Goal: Subscribe to service/newsletter

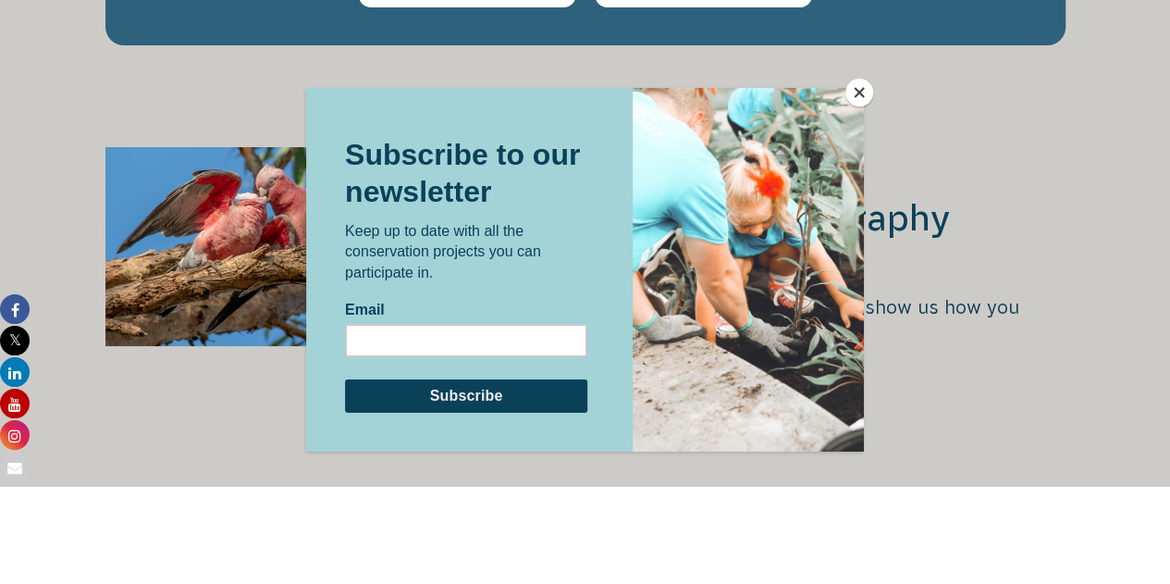
scroll to position [3504, 0]
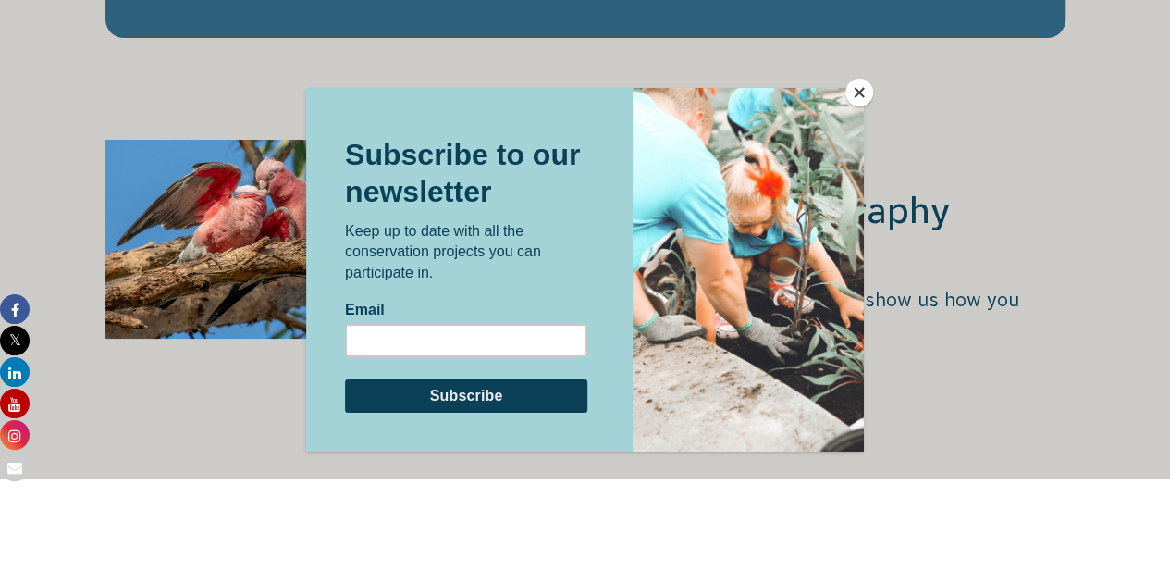
click at [855, 93] on button "Close" at bounding box center [859, 93] width 28 height 28
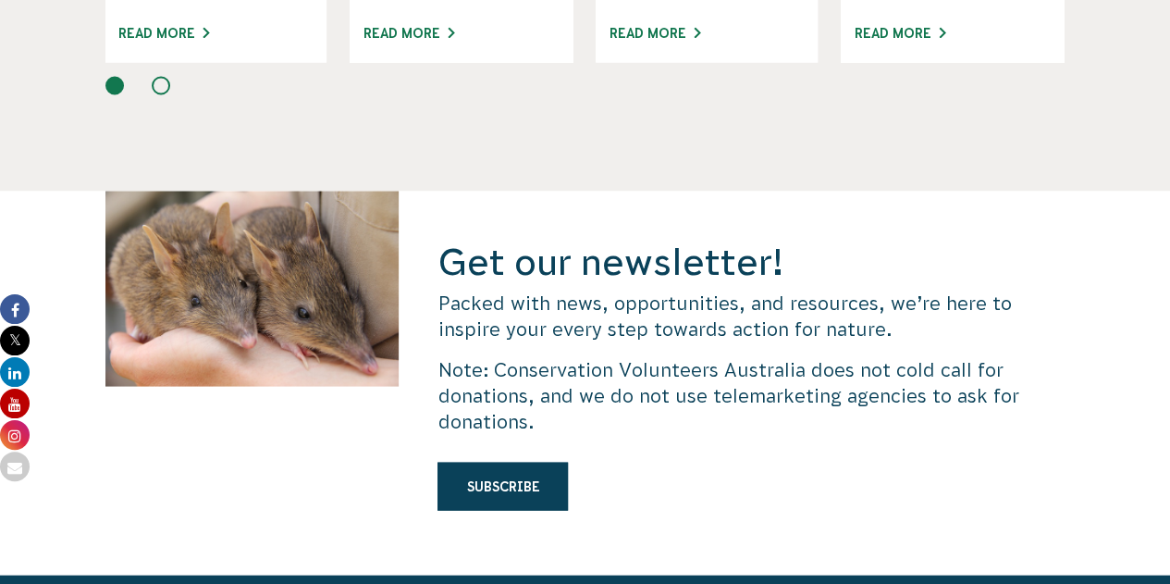
scroll to position [5233, 0]
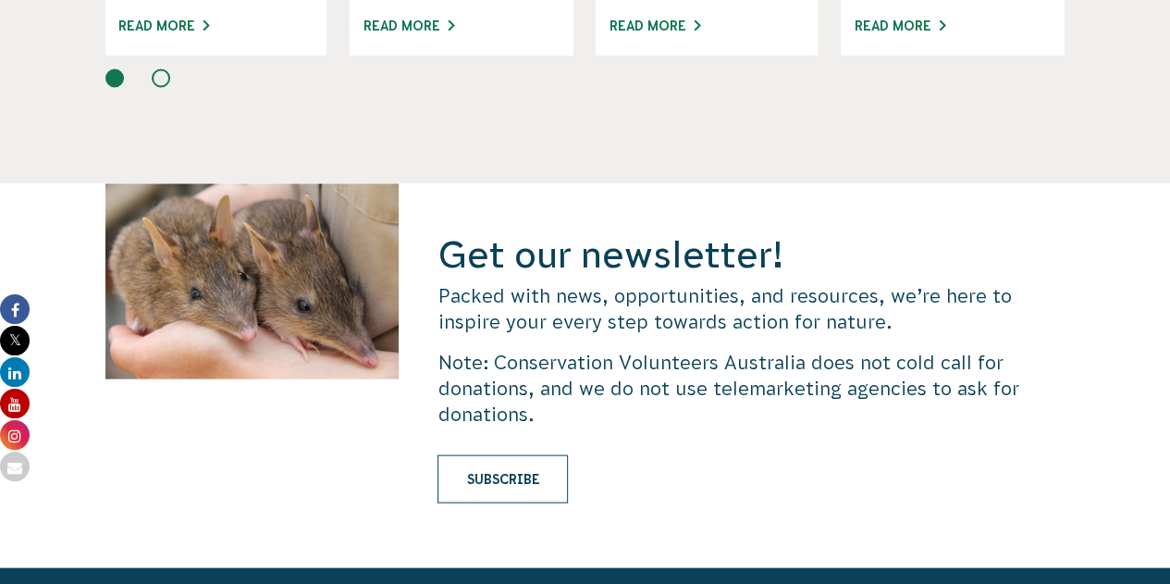
click at [504, 454] on link "Subscribe" at bounding box center [503, 478] width 130 height 48
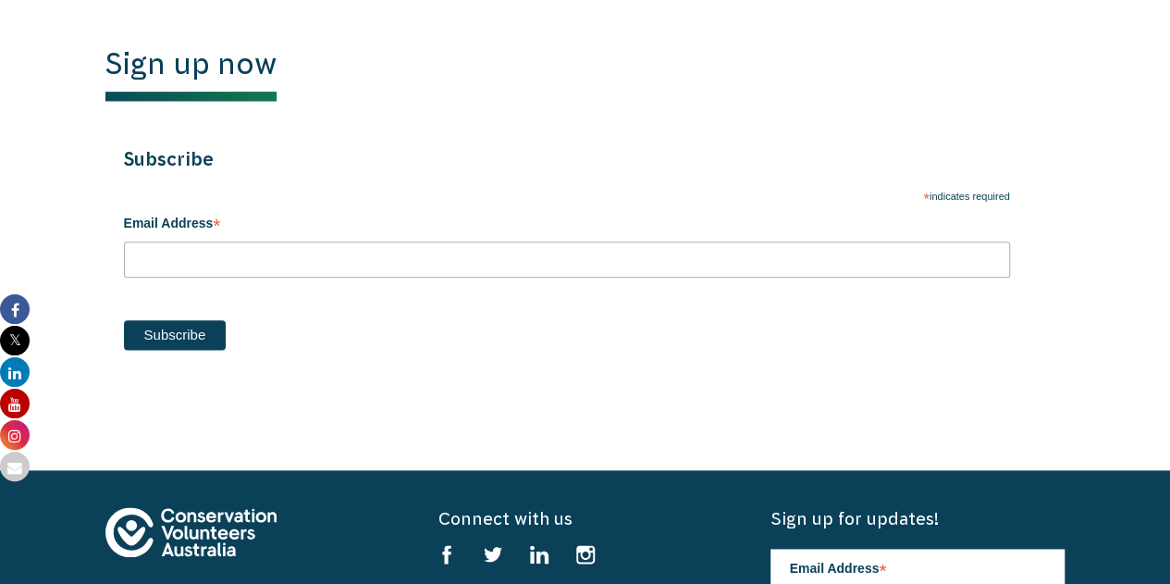
scroll to position [1017, 0]
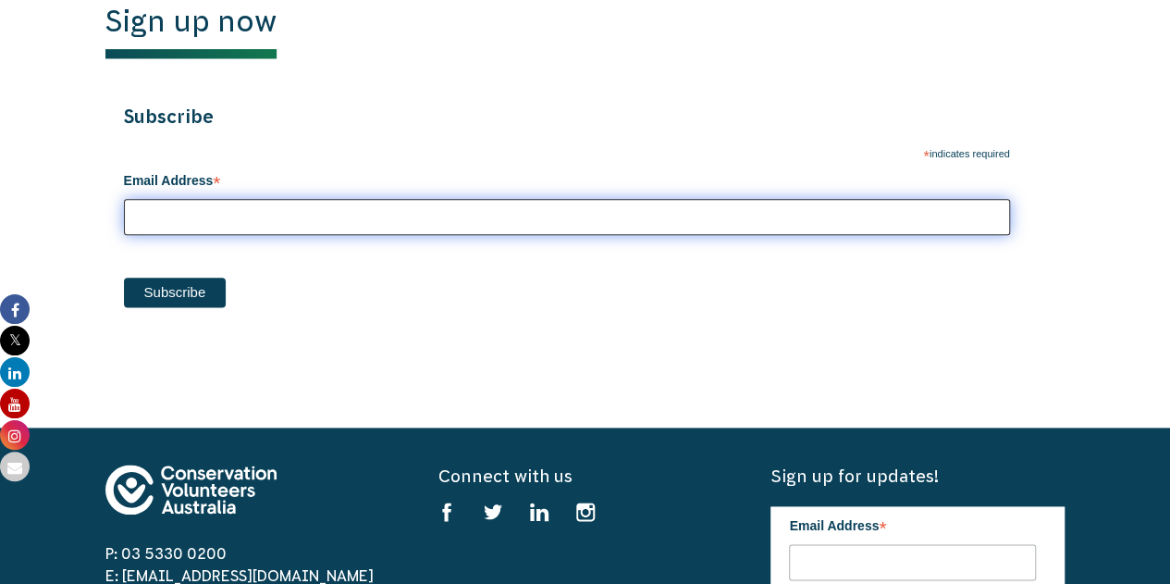
click at [271, 216] on input "Email Address *" at bounding box center [567, 217] width 886 height 36
type input "hayley.yager@mandurah.wa.gov.au"
click at [124, 277] on input "Subscribe" at bounding box center [175, 292] width 103 height 30
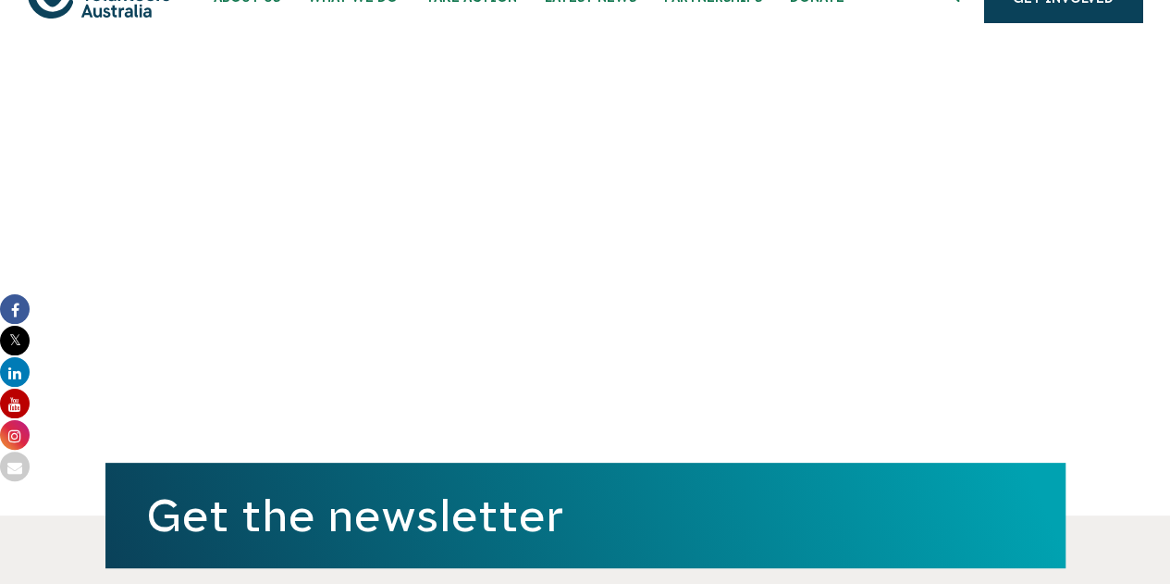
scroll to position [0, 0]
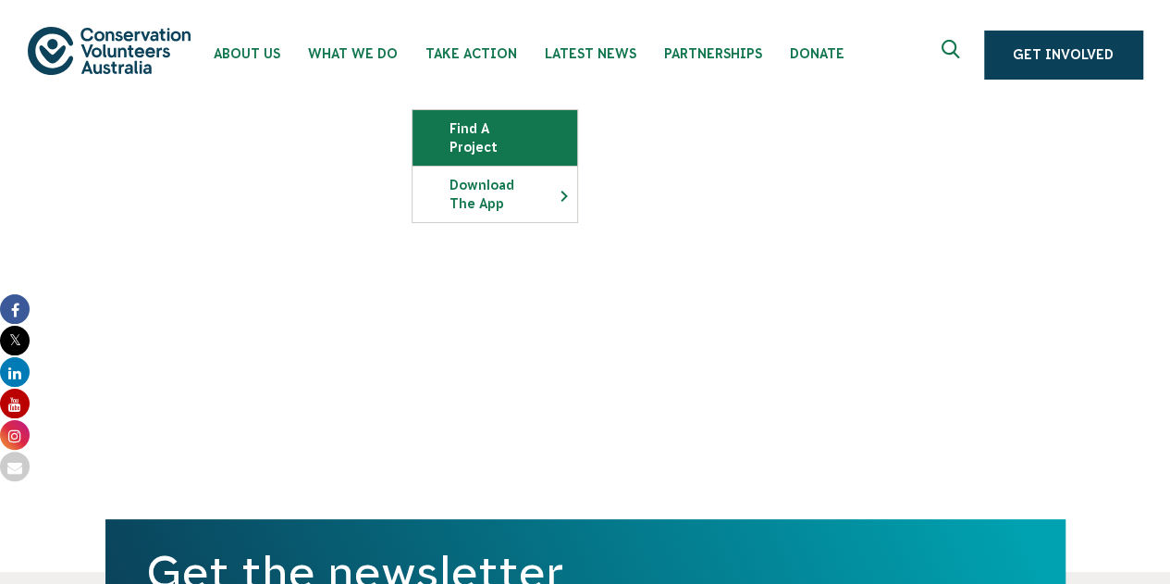
click at [462, 121] on link "Find a project" at bounding box center [495, 137] width 165 height 55
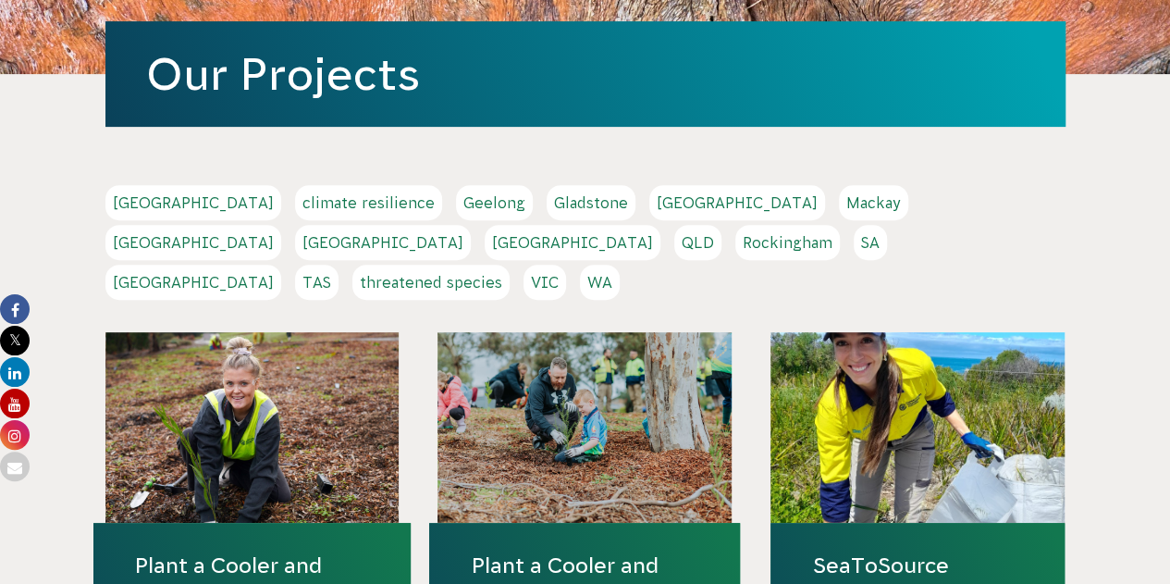
scroll to position [277, 0]
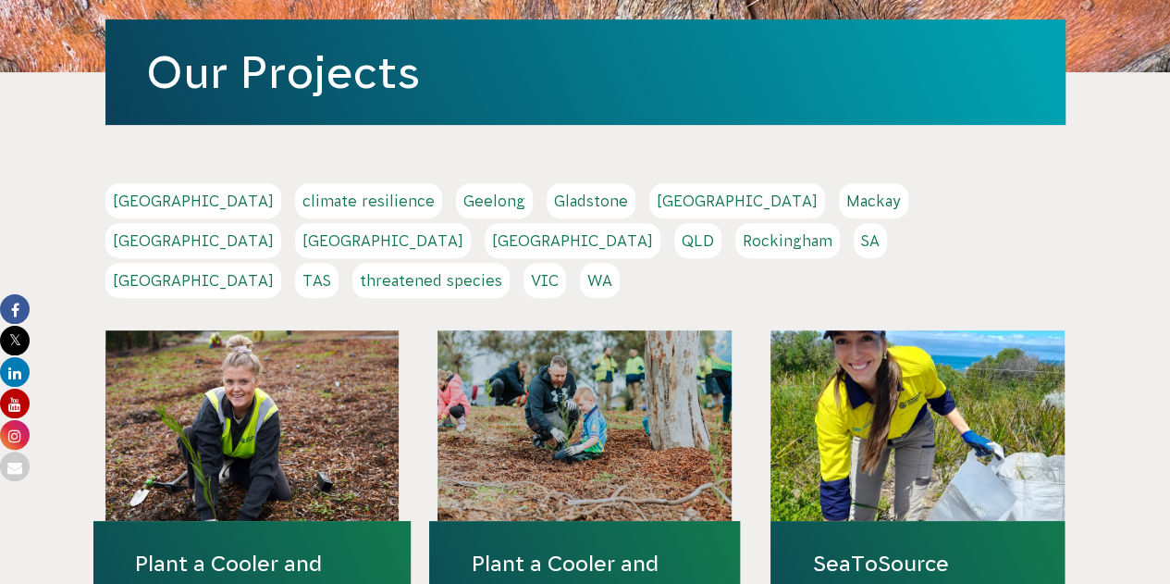
click at [672, 247] on div "Adelaide climate resilience [GEOGRAPHIC_DATA] [GEOGRAPHIC_DATA] [GEOGRAPHIC_DAT…" at bounding box center [585, 242] width 960 height 119
click at [620, 263] on link "WA" at bounding box center [600, 280] width 40 height 35
